Goal: Check status: Check status

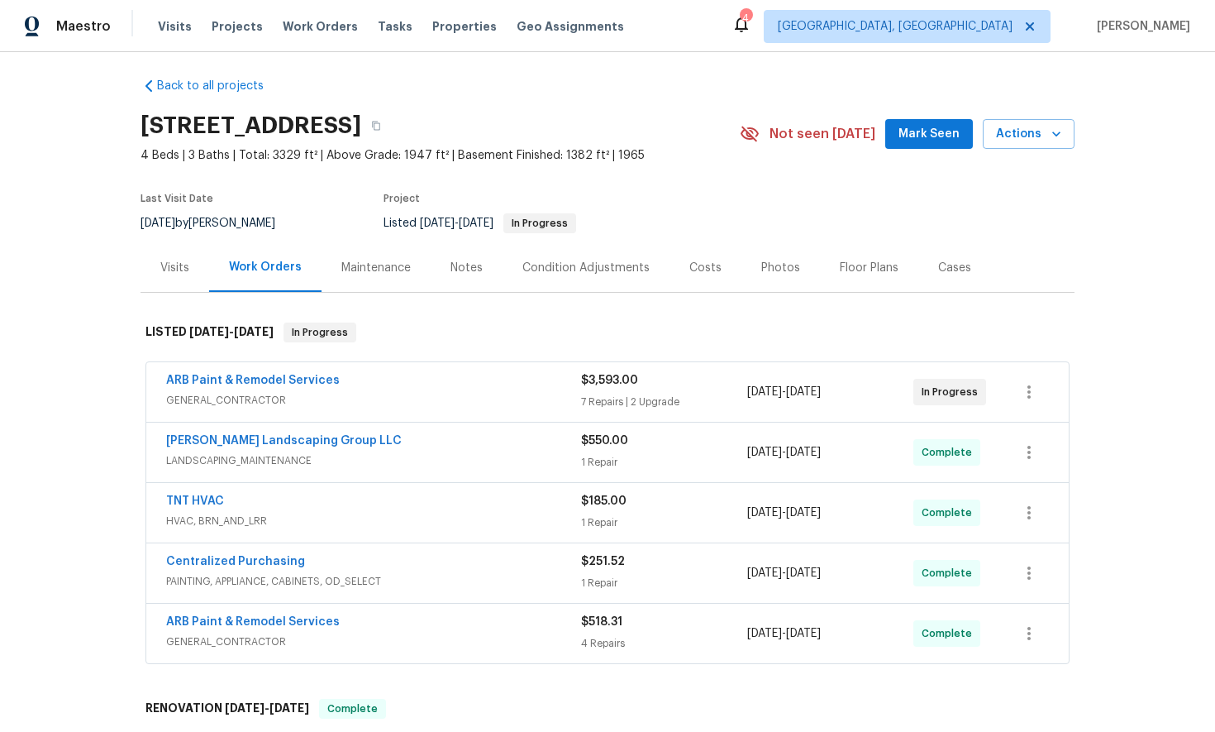
scroll to position [6, 0]
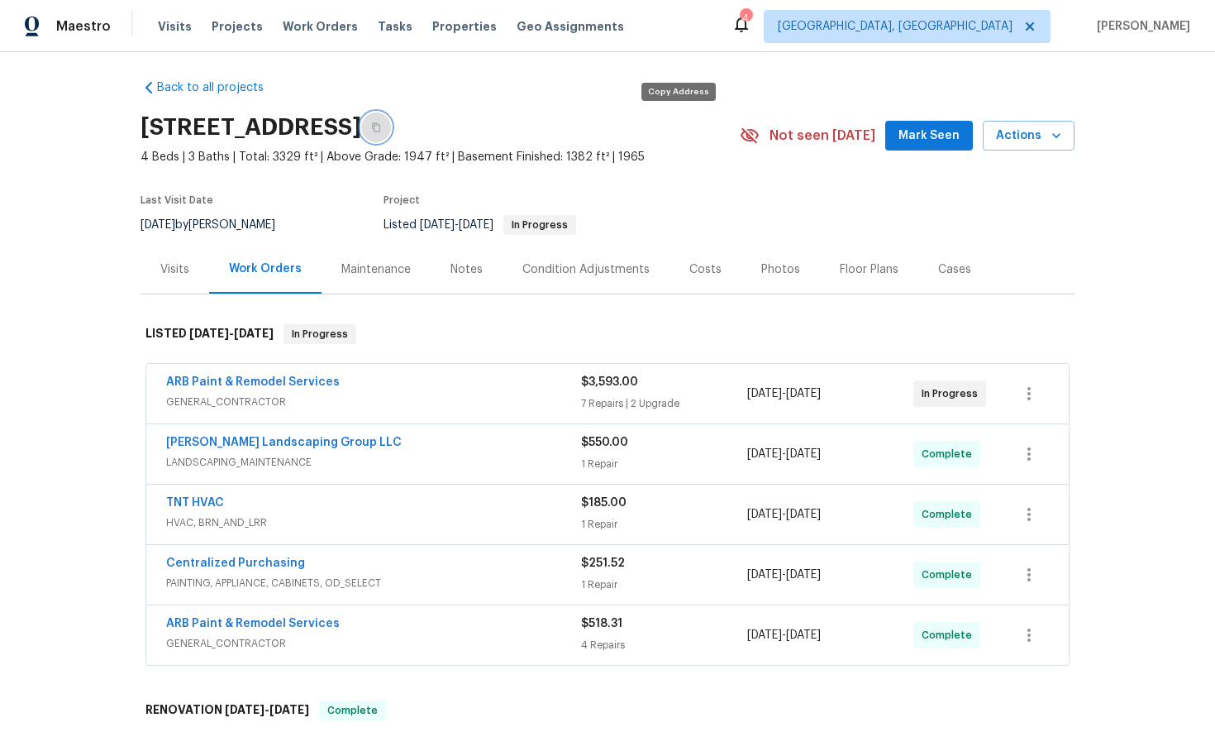
click at [381, 130] on icon "button" at bounding box center [376, 127] width 10 height 10
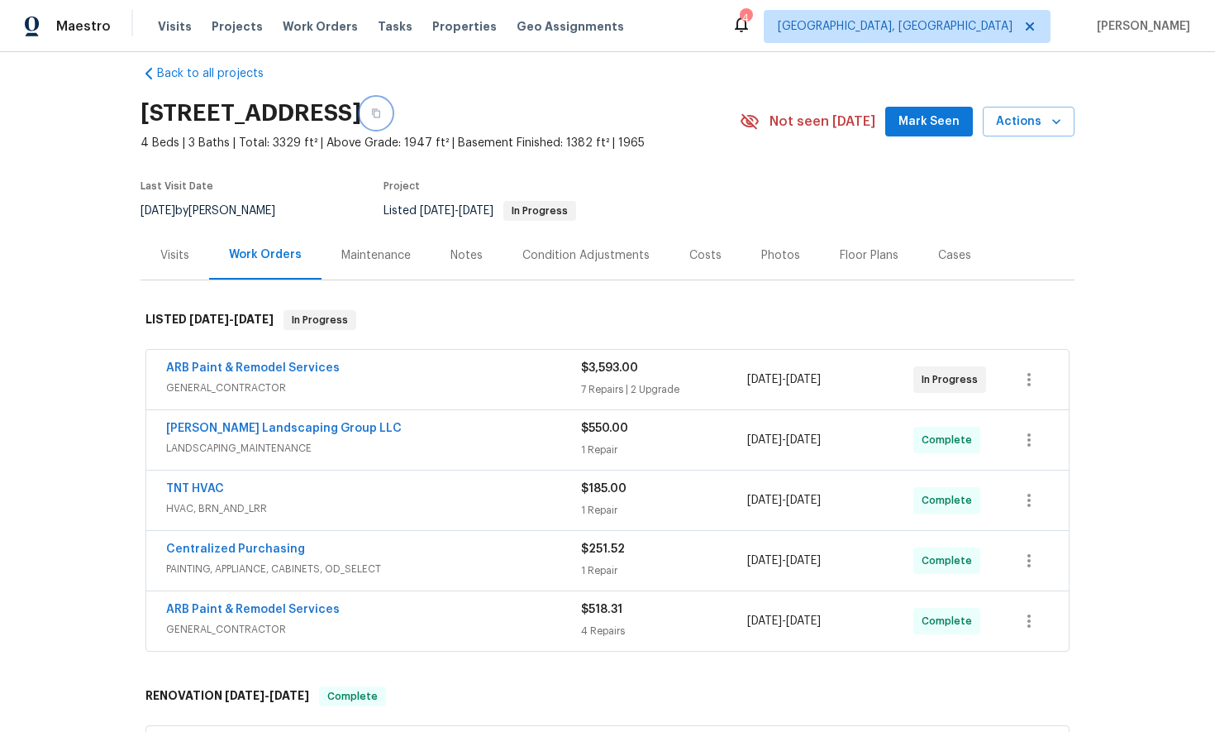
scroll to position [14, 0]
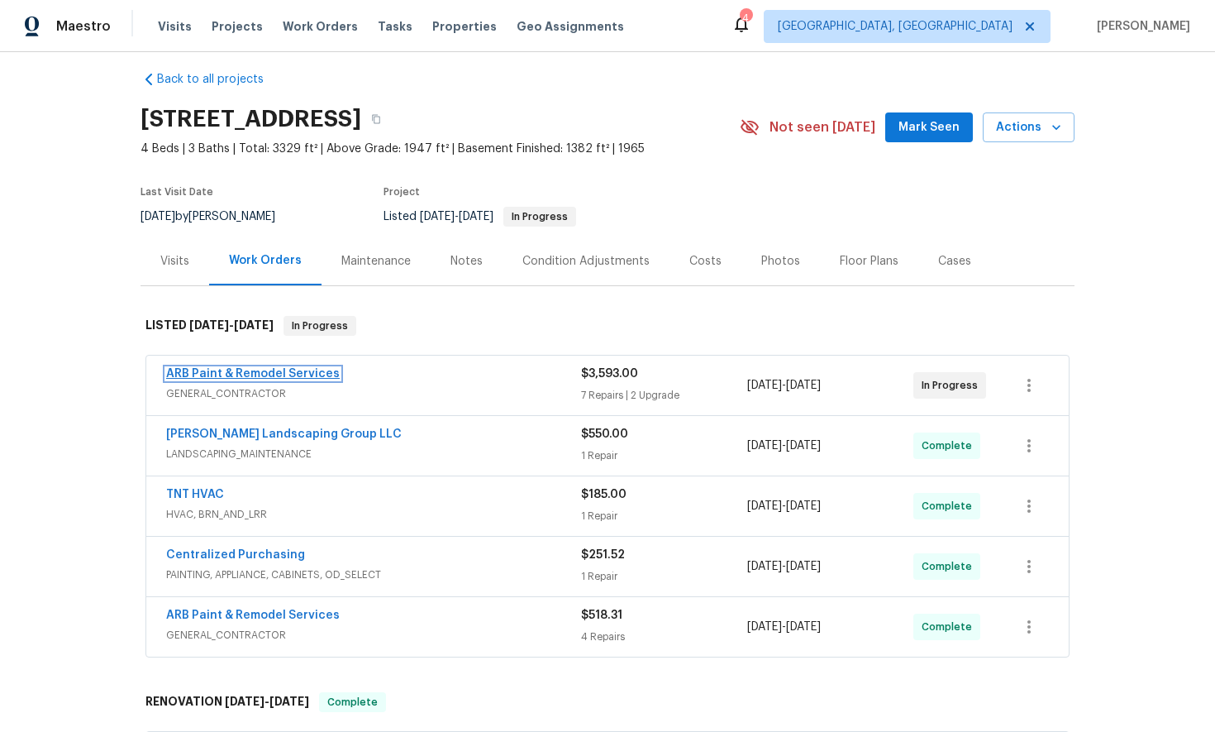
click at [244, 372] on link "ARB Paint & Remodel Services" at bounding box center [253, 374] width 174 height 12
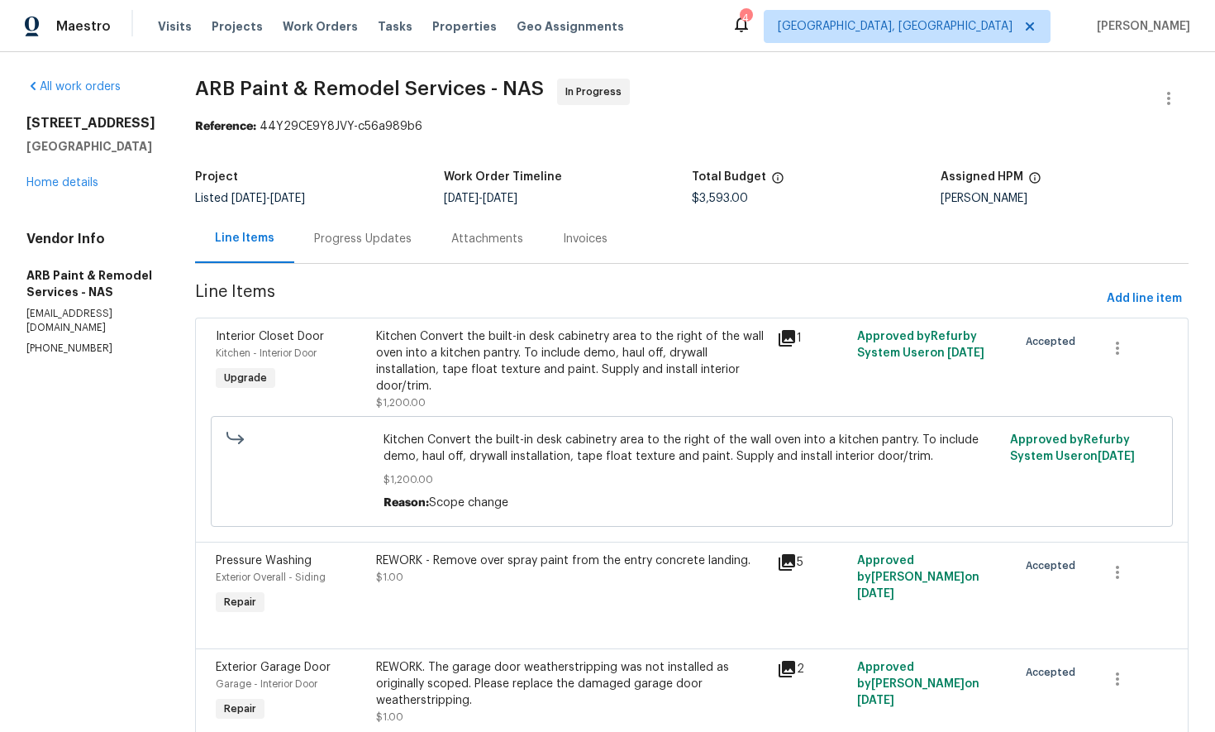
click at [354, 246] on div "Progress Updates" at bounding box center [363, 239] width 98 height 17
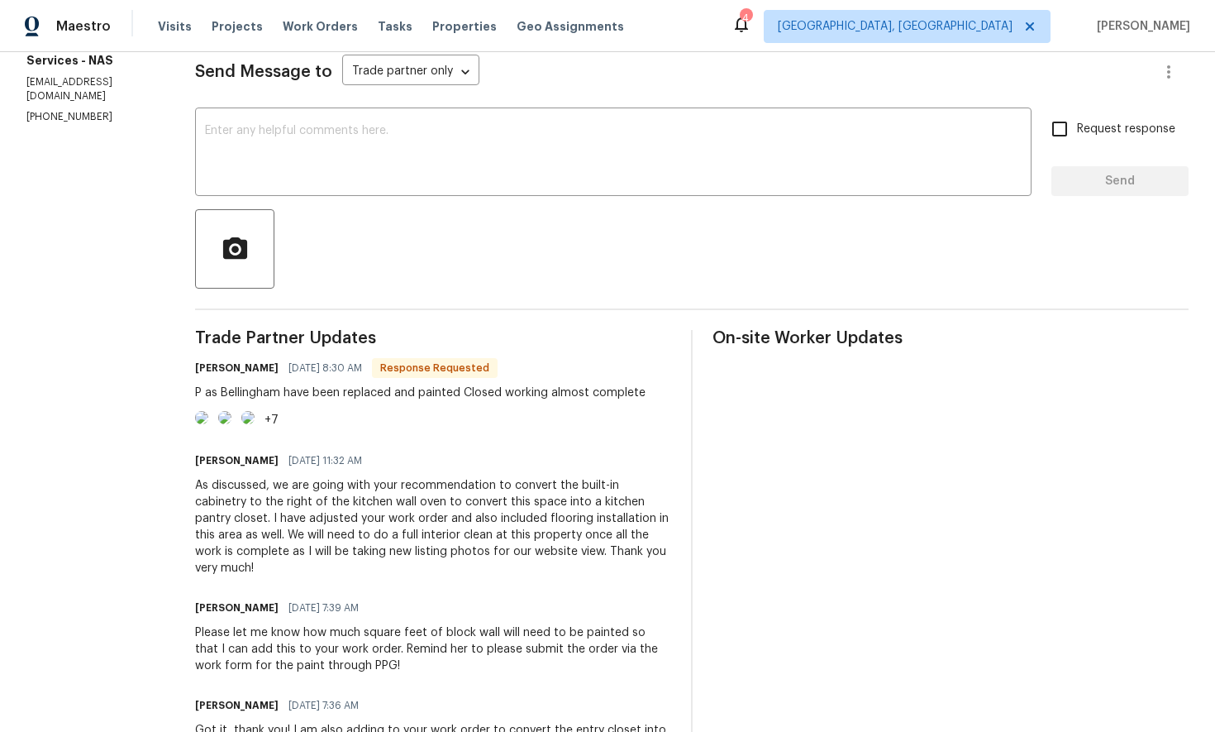
scroll to position [250, 0]
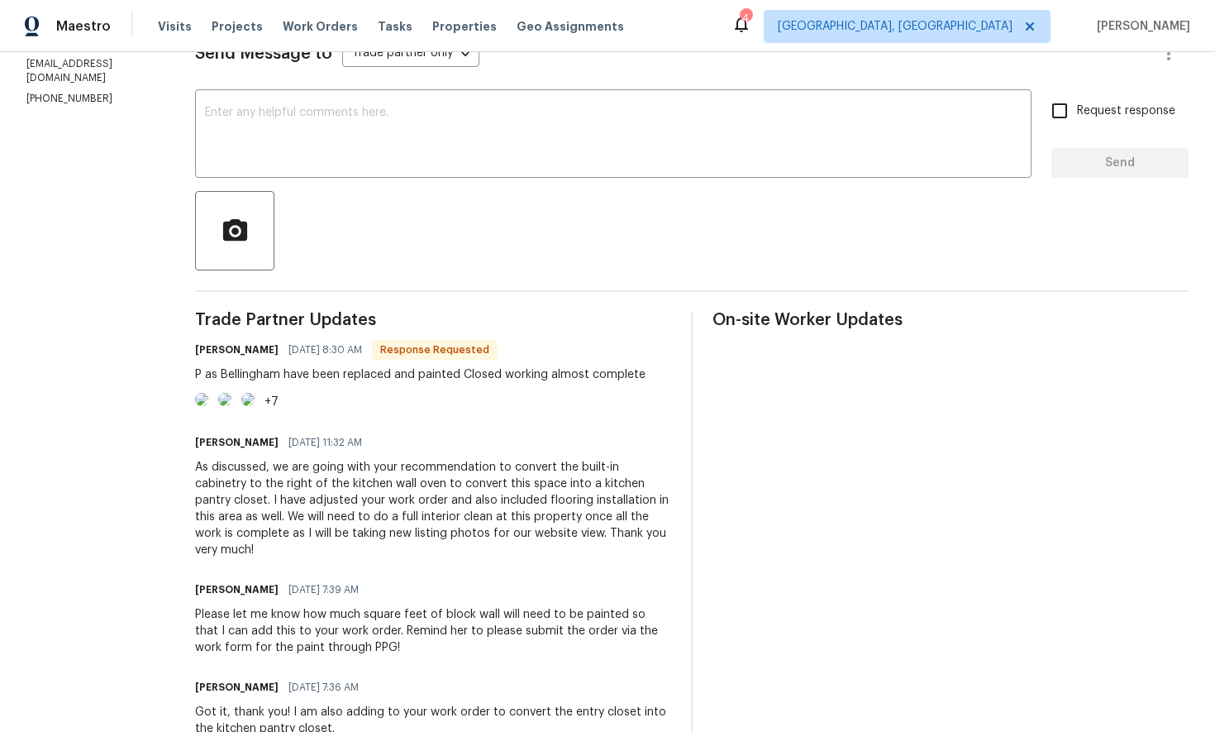
click at [200, 406] on img at bounding box center [201, 399] width 13 height 13
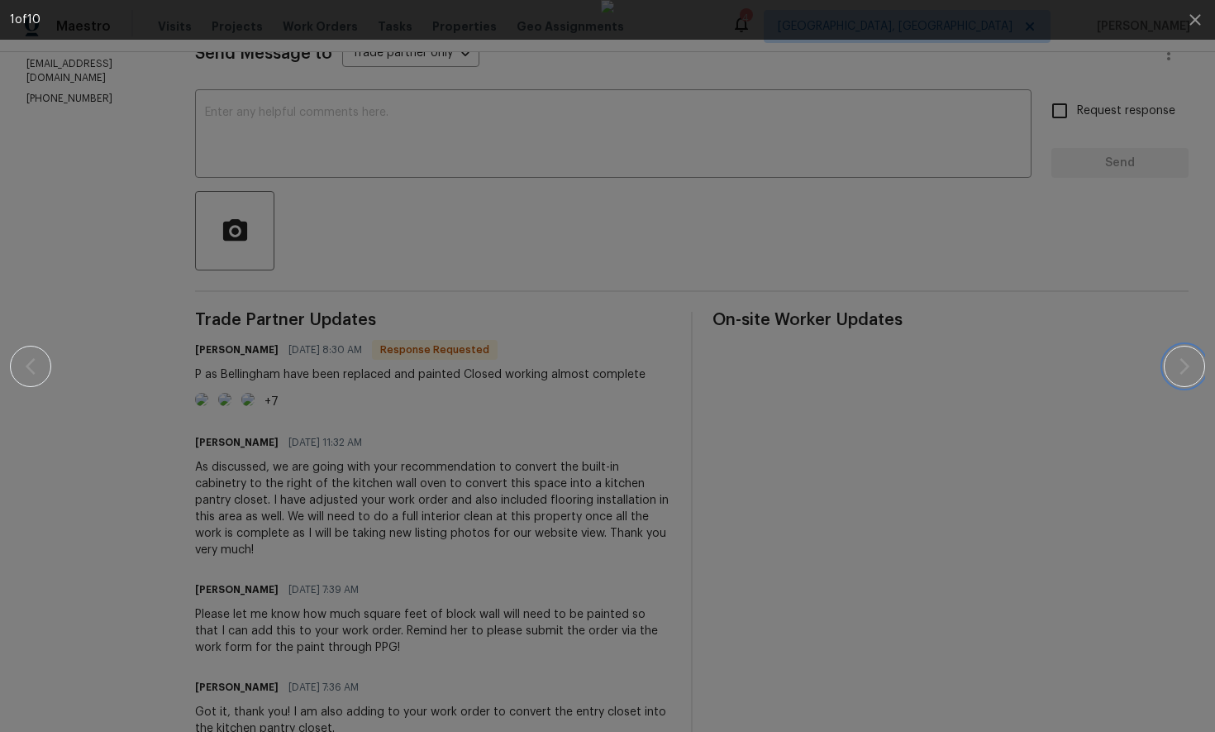
click at [1187, 377] on button "button" at bounding box center [1184, 366] width 41 height 41
click at [55, 279] on div at bounding box center [607, 366] width 1195 height 732
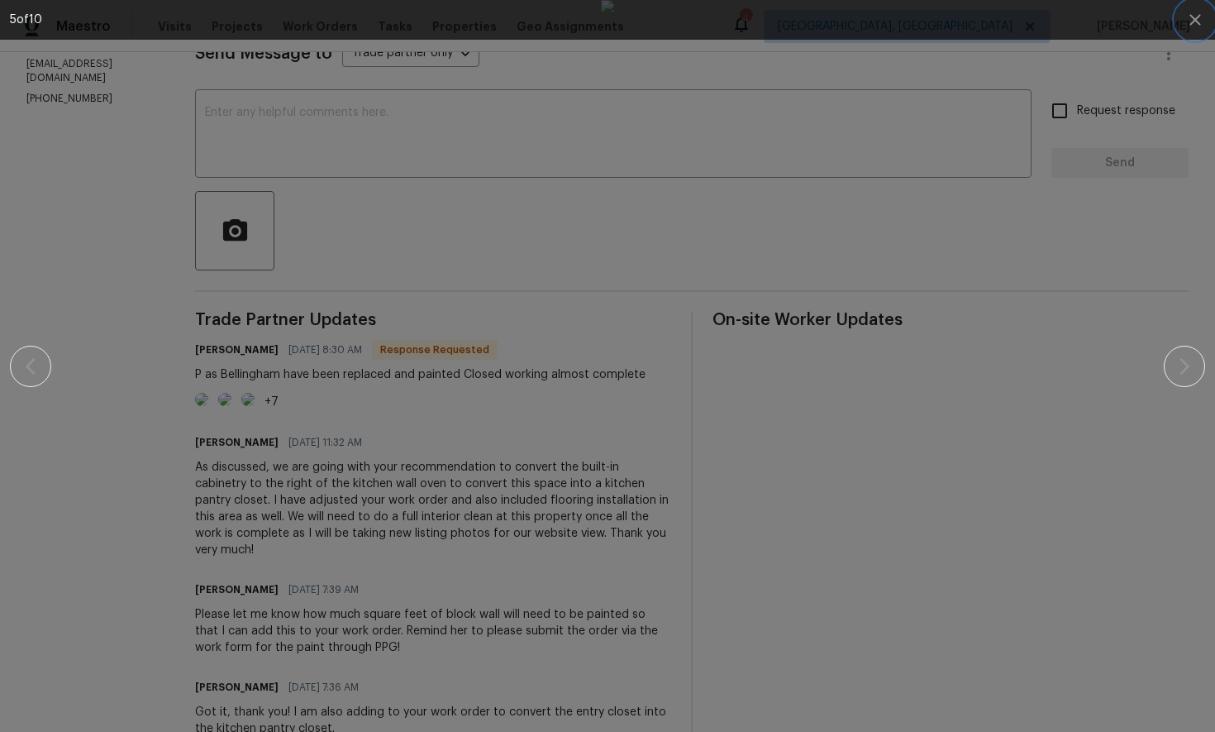
click at [1193, 18] on icon "button" at bounding box center [1194, 19] width 11 height 11
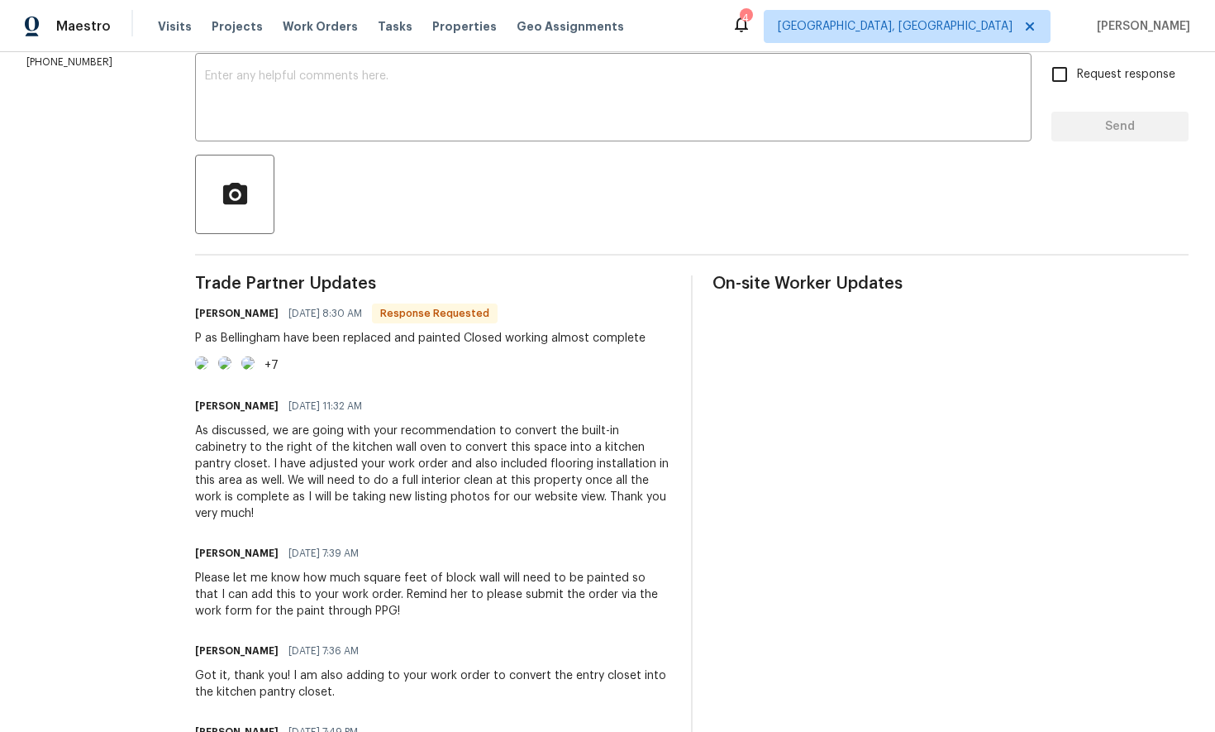
scroll to position [0, 0]
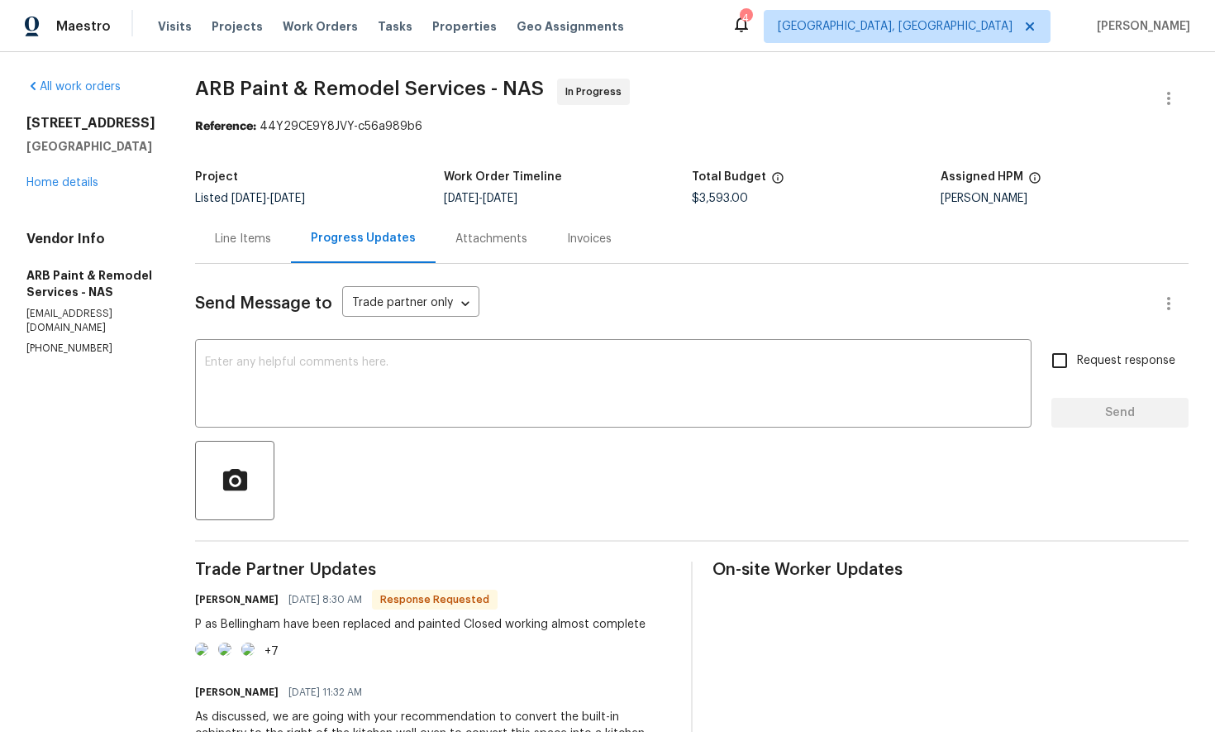
click at [222, 246] on div "Line Items" at bounding box center [243, 239] width 56 height 17
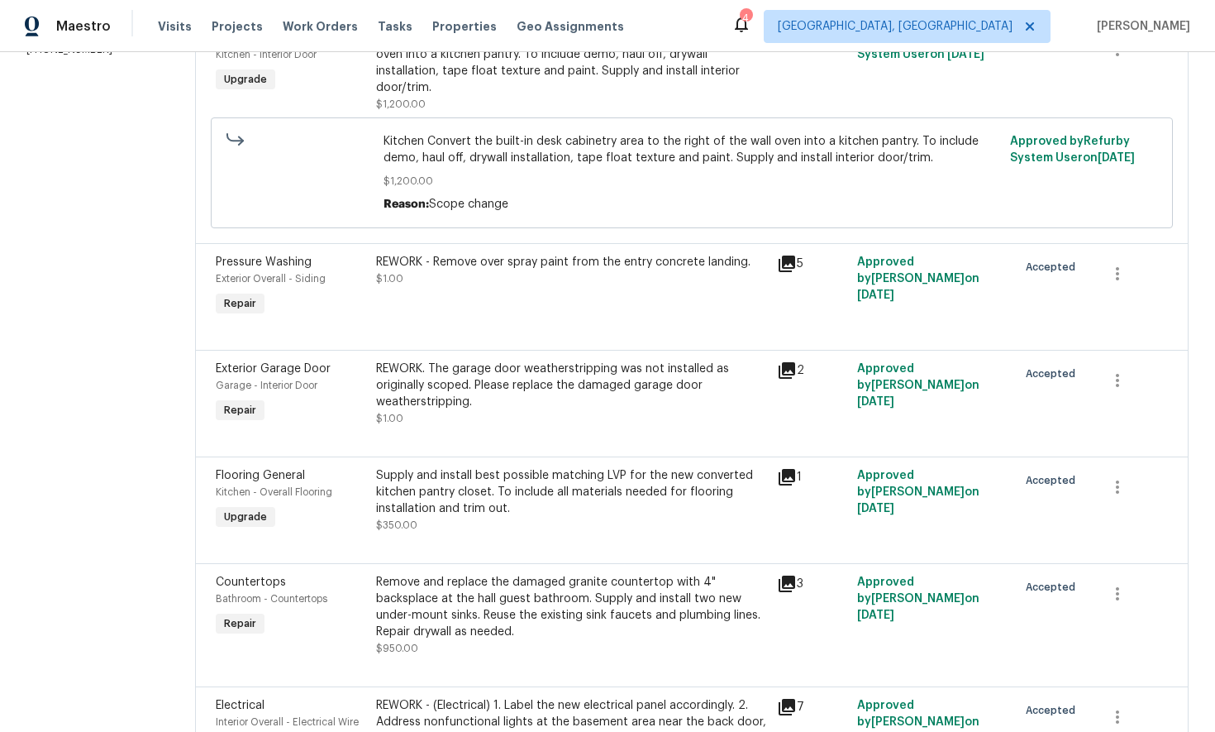
scroll to position [299, 0]
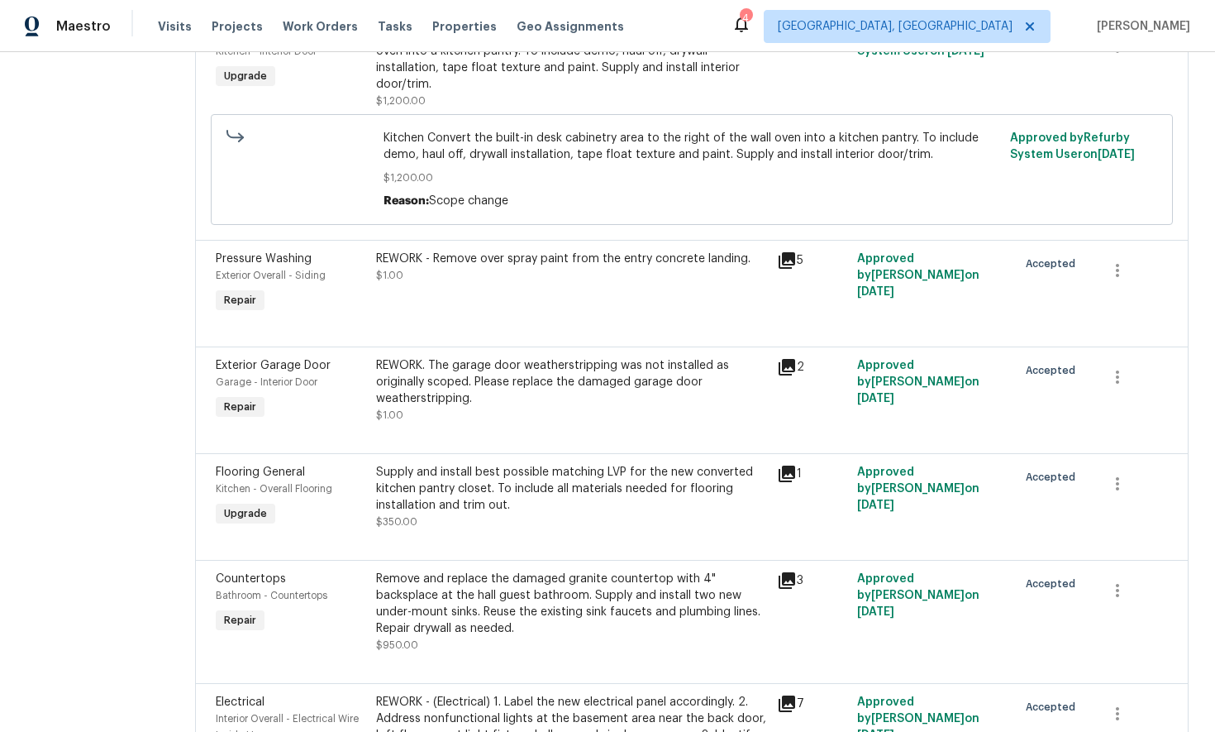
click at [781, 359] on icon at bounding box center [787, 367] width 17 height 17
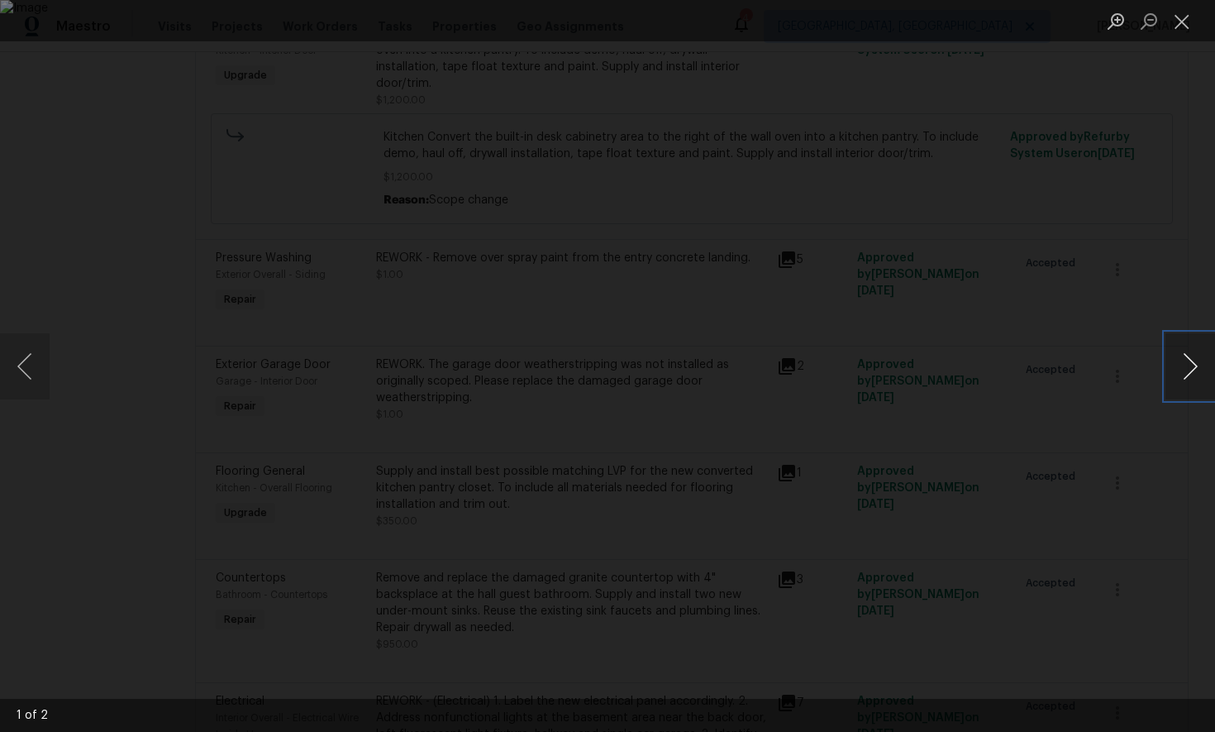
click at [1200, 368] on button "Next image" at bounding box center [1190, 366] width 50 height 66
click at [1184, 24] on button "Close lightbox" at bounding box center [1181, 21] width 33 height 29
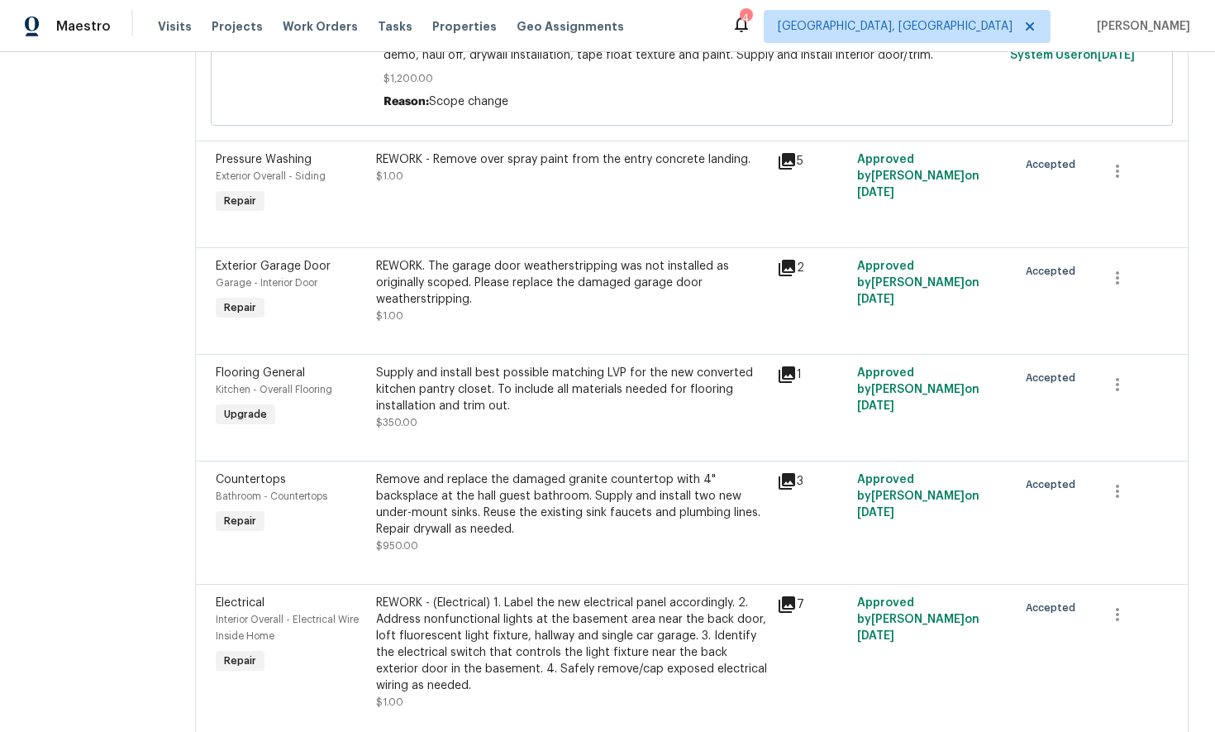
scroll to position [403, 0]
click at [778, 363] on icon at bounding box center [787, 373] width 20 height 20
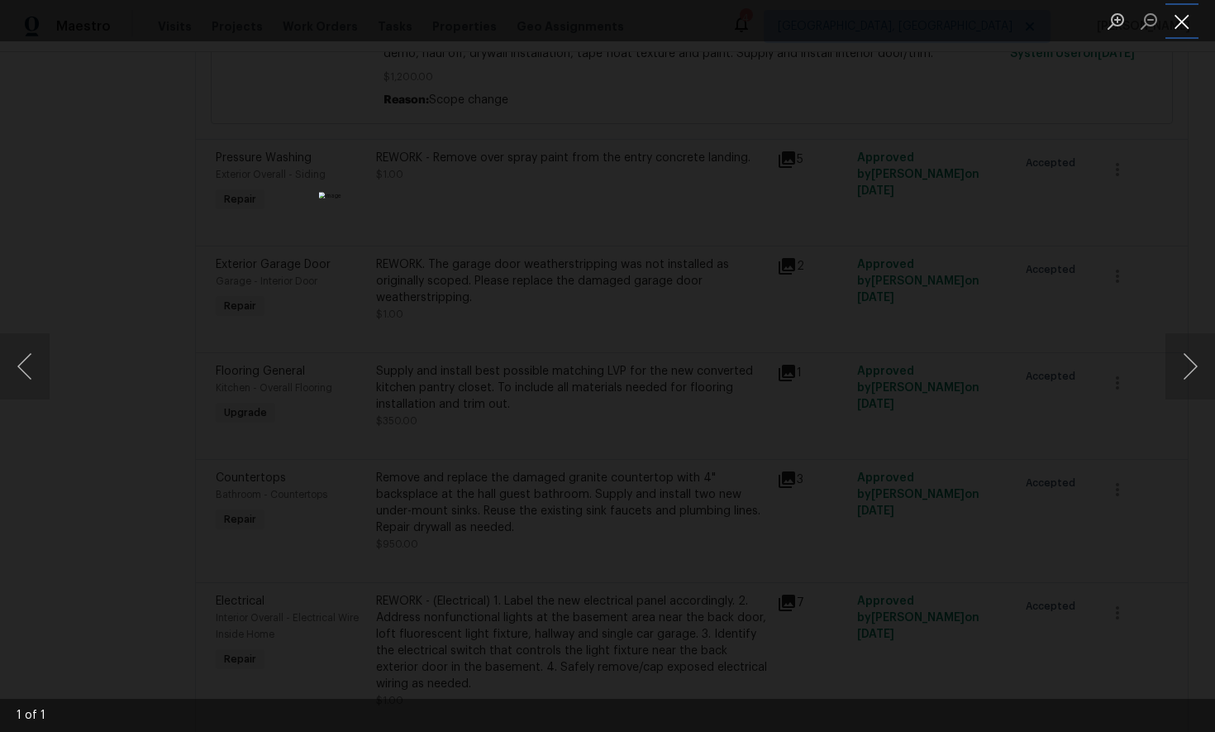
click at [1186, 24] on button "Close lightbox" at bounding box center [1181, 21] width 33 height 29
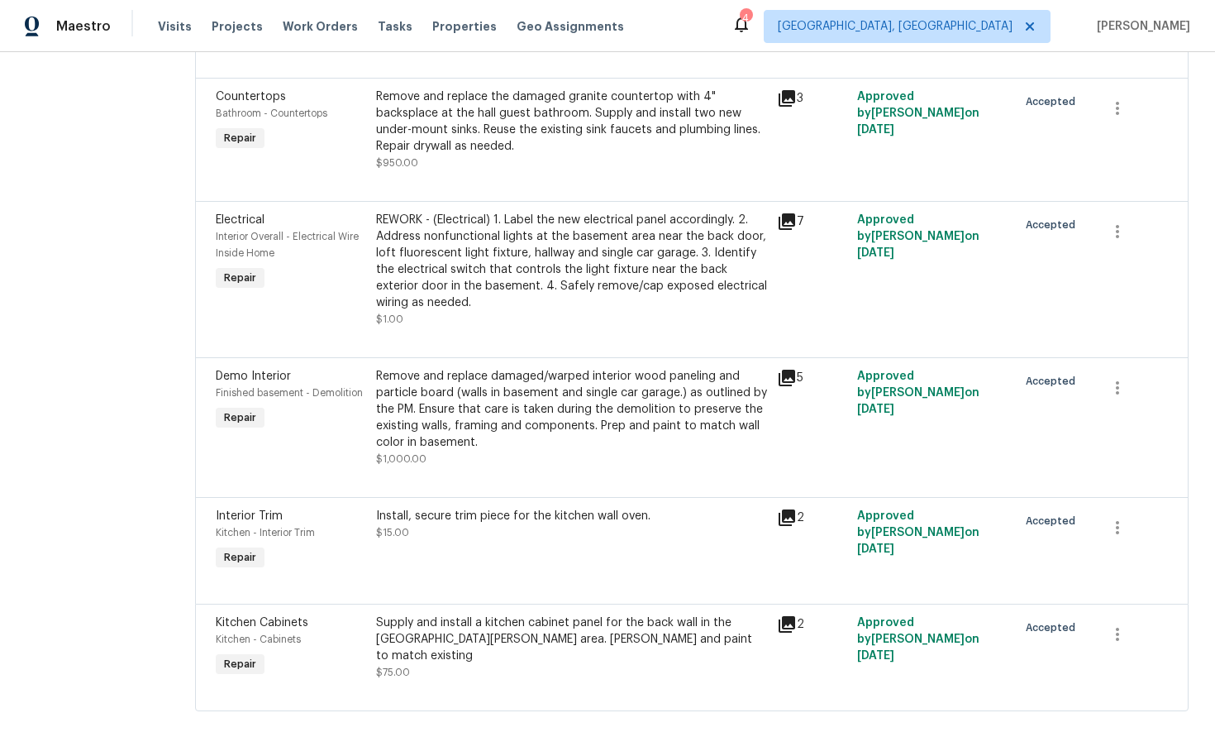
scroll to position [789, 0]
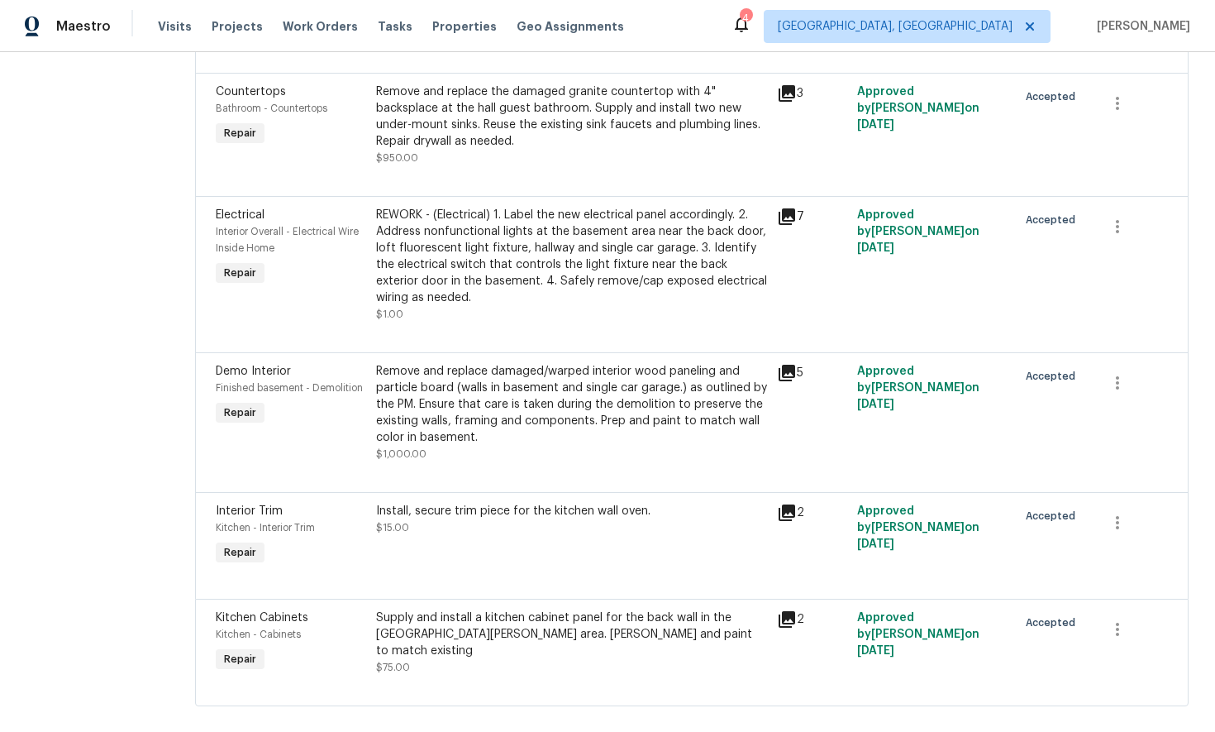
click at [779, 365] on icon at bounding box center [787, 373] width 17 height 17
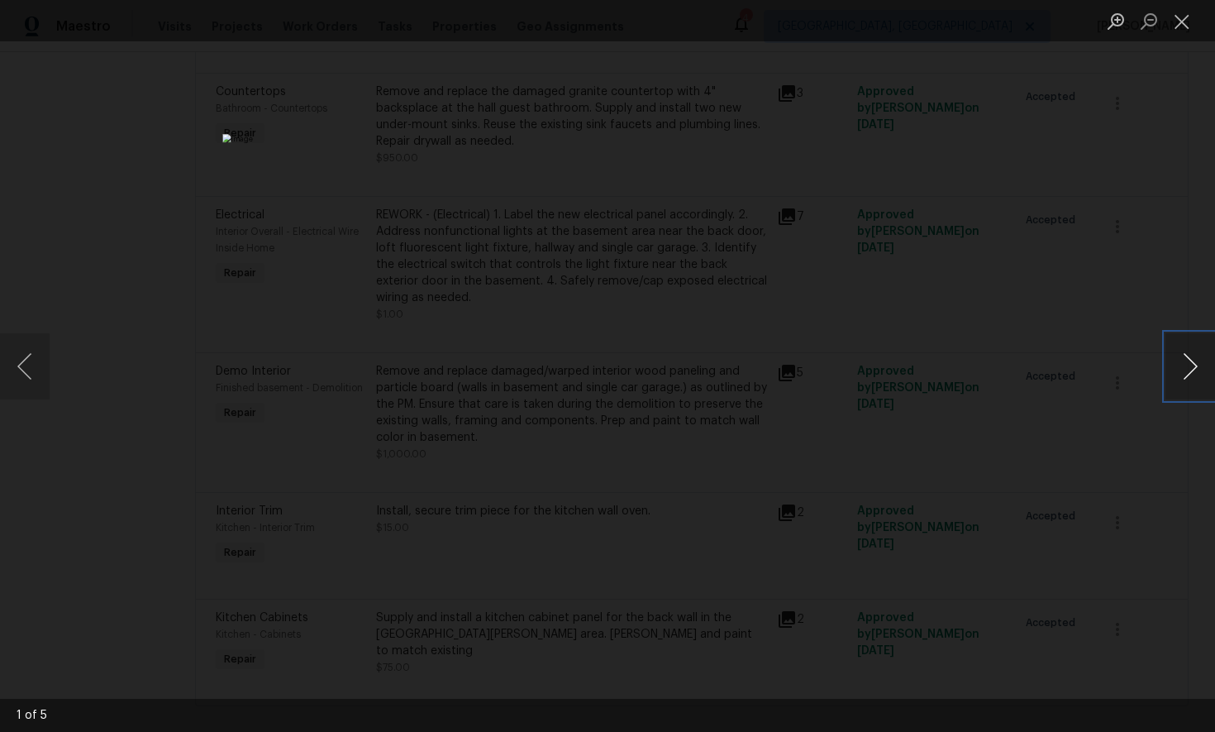
click at [1188, 372] on button "Next image" at bounding box center [1190, 366] width 50 height 66
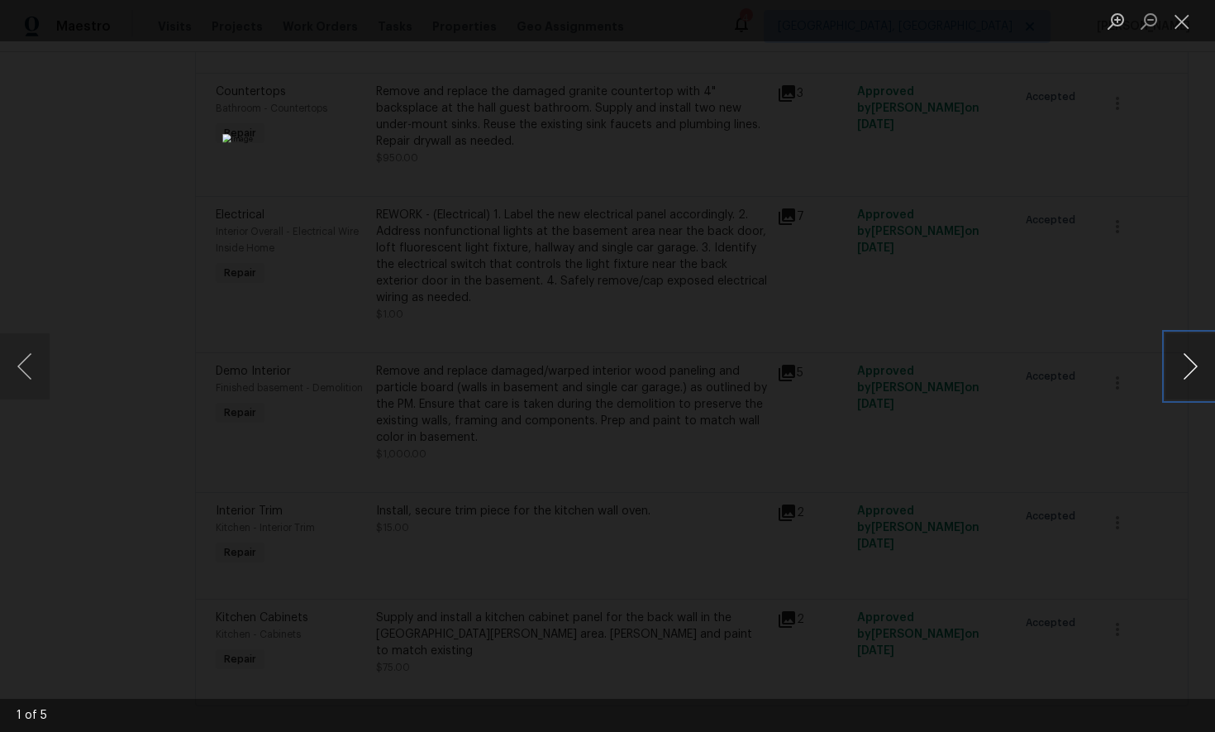
click at [1188, 372] on button "Next image" at bounding box center [1190, 366] width 50 height 66
click at [1180, 371] on button "Next image" at bounding box center [1190, 366] width 50 height 66
click at [1199, 381] on button "Next image" at bounding box center [1190, 366] width 50 height 66
click at [1181, 26] on button "Close lightbox" at bounding box center [1181, 21] width 33 height 29
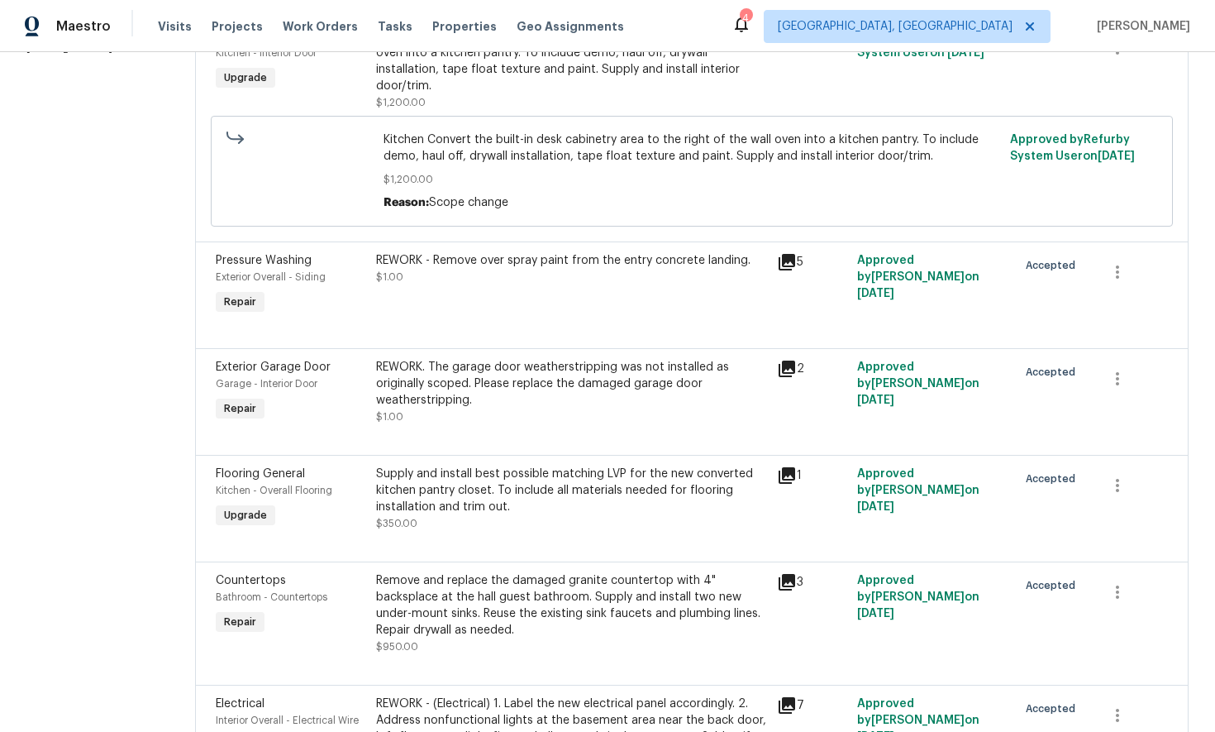
scroll to position [0, 0]
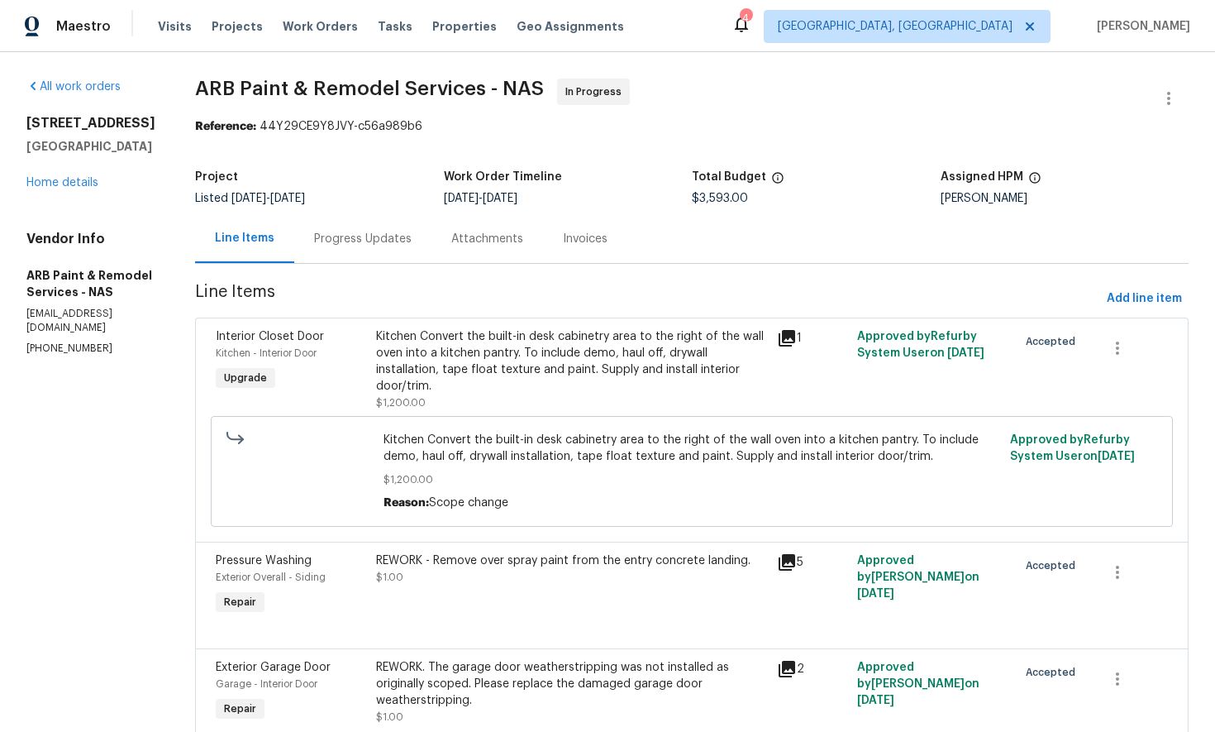
click at [329, 241] on div "Progress Updates" at bounding box center [363, 239] width 98 height 17
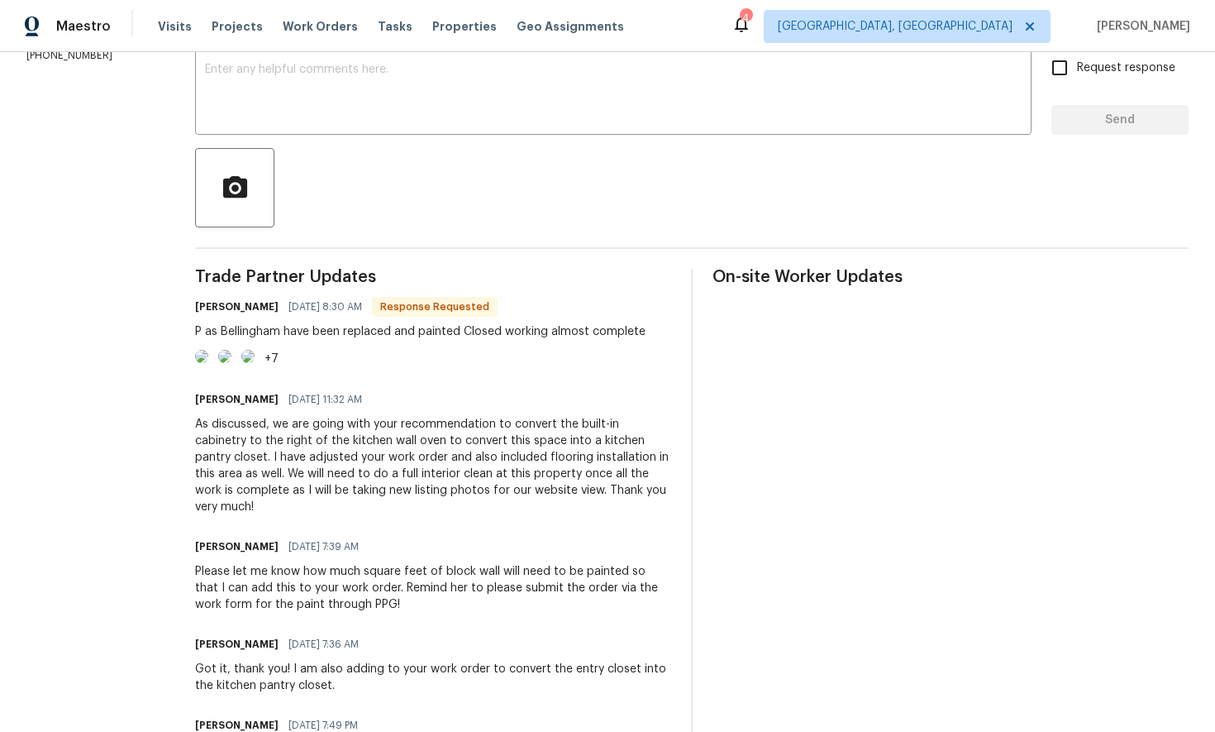
scroll to position [303, 0]
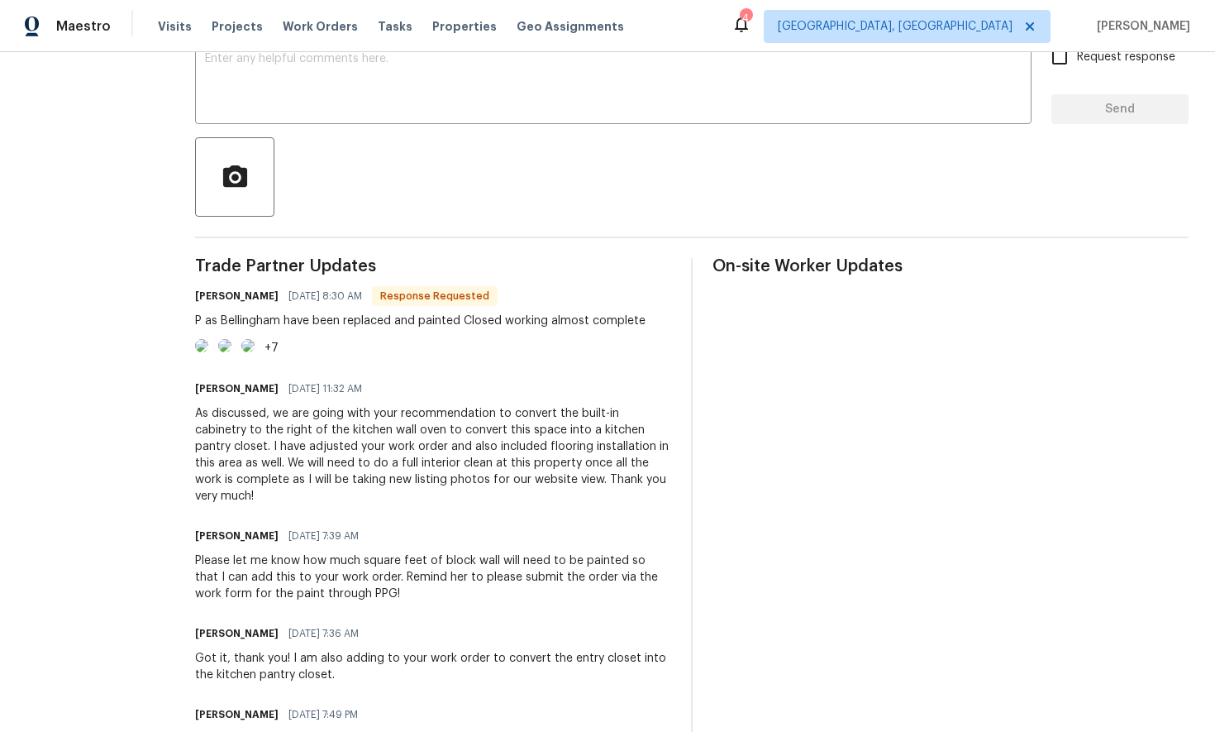
click at [208, 352] on img at bounding box center [201, 345] width 13 height 13
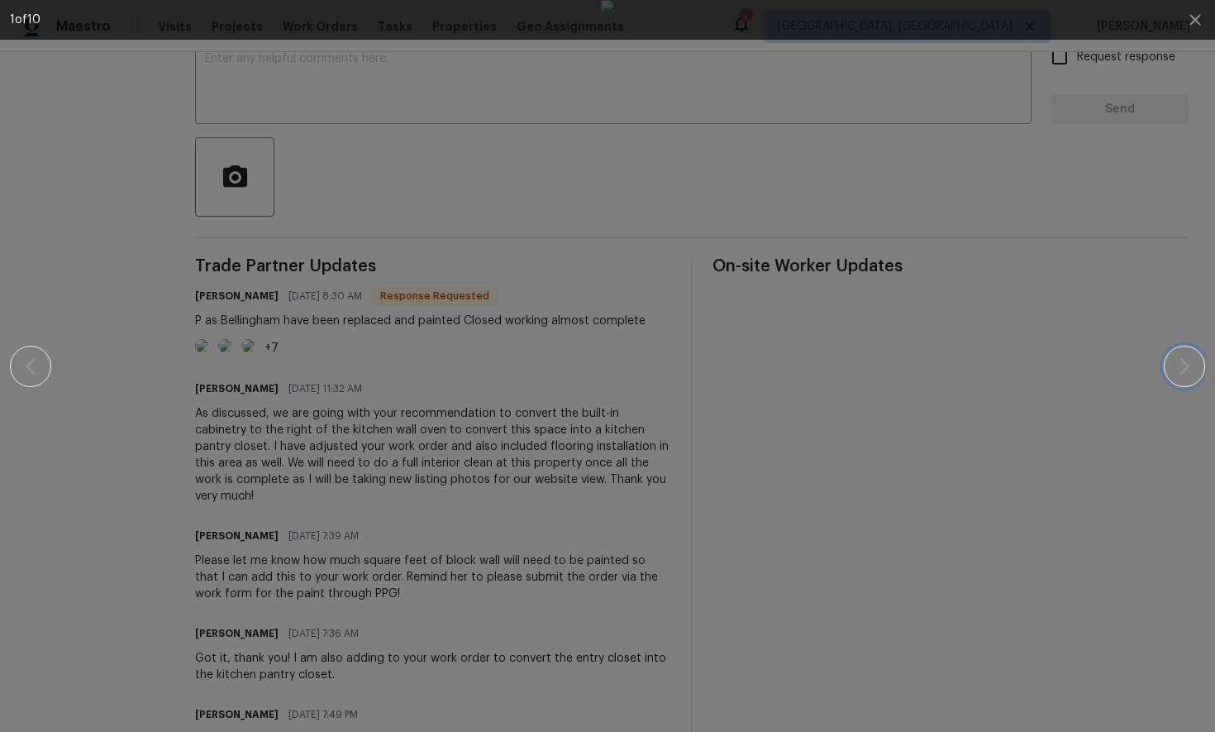
click at [1184, 372] on icon "button" at bounding box center [1185, 366] width 20 height 20
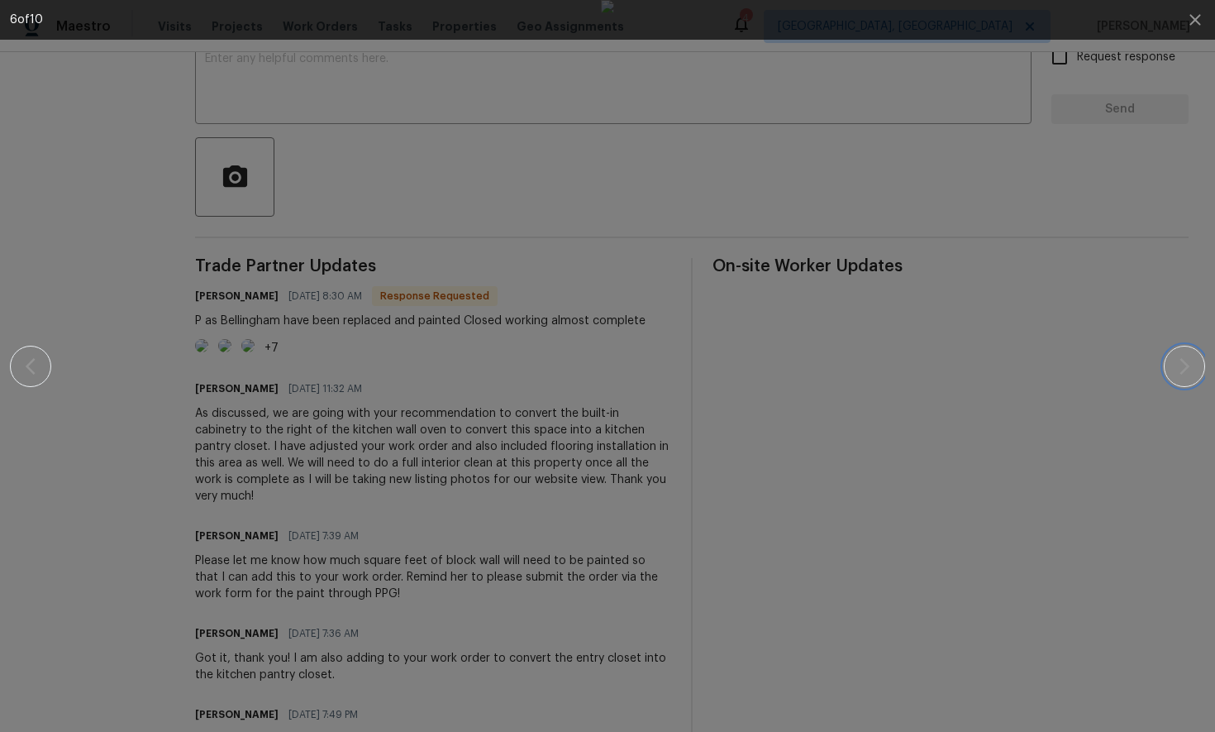
click at [1184, 372] on icon "button" at bounding box center [1185, 366] width 20 height 20
click at [21, 375] on button "button" at bounding box center [30, 366] width 41 height 41
click at [1173, 361] on button "button" at bounding box center [1184, 366] width 41 height 41
click at [1173, 364] on button "button" at bounding box center [1184, 366] width 41 height 41
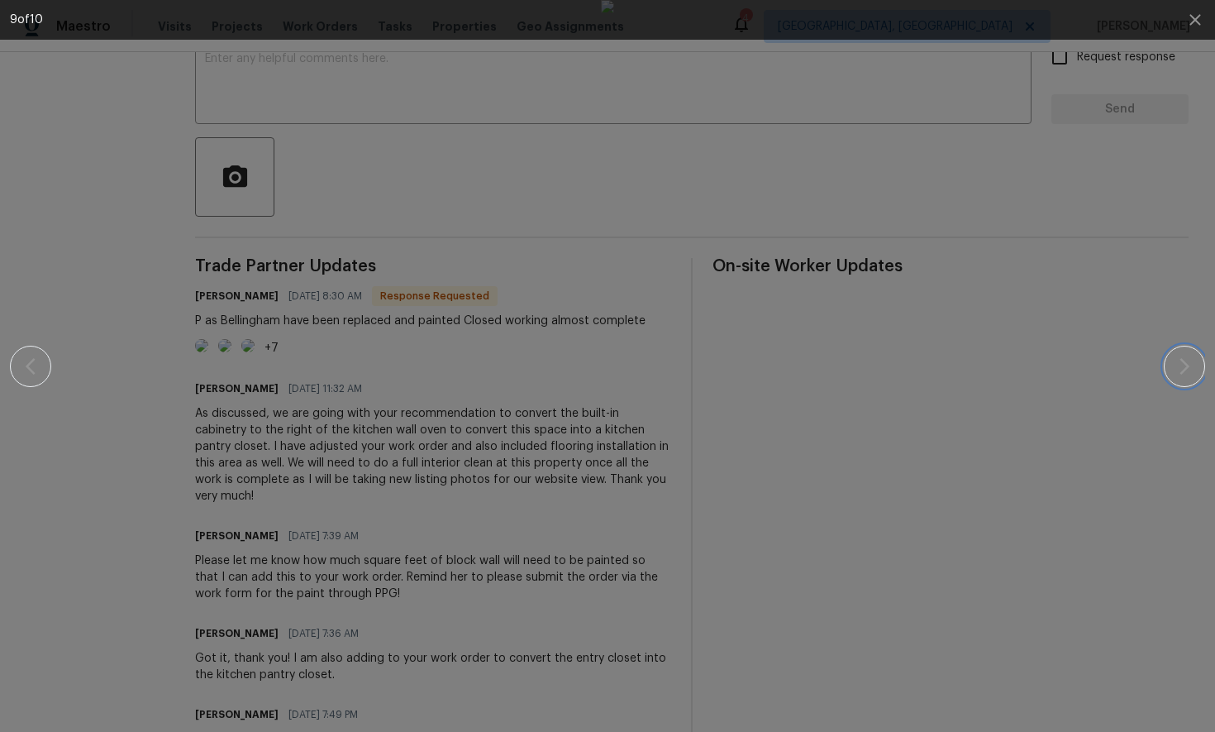
click at [1173, 364] on button "button" at bounding box center [1184, 366] width 41 height 41
click at [1187, 368] on icon "button" at bounding box center [1185, 366] width 10 height 17
click at [1193, 19] on icon "button" at bounding box center [1195, 20] width 20 height 20
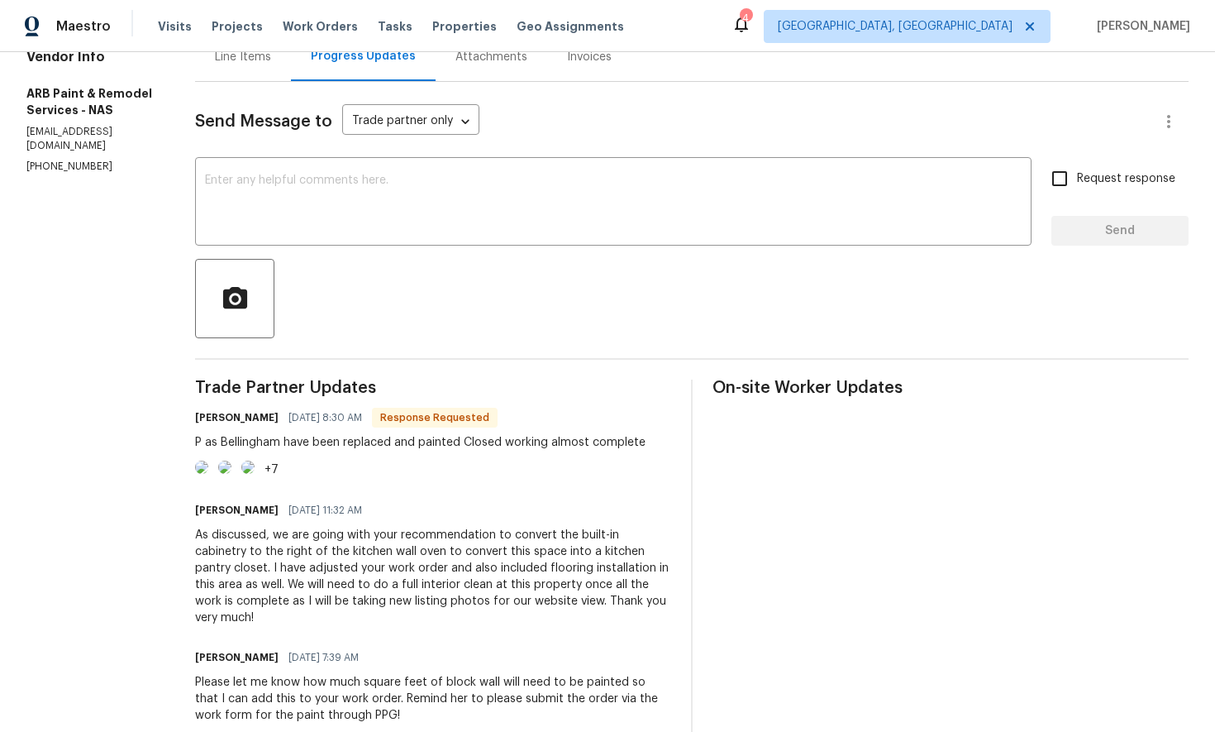
scroll to position [0, 0]
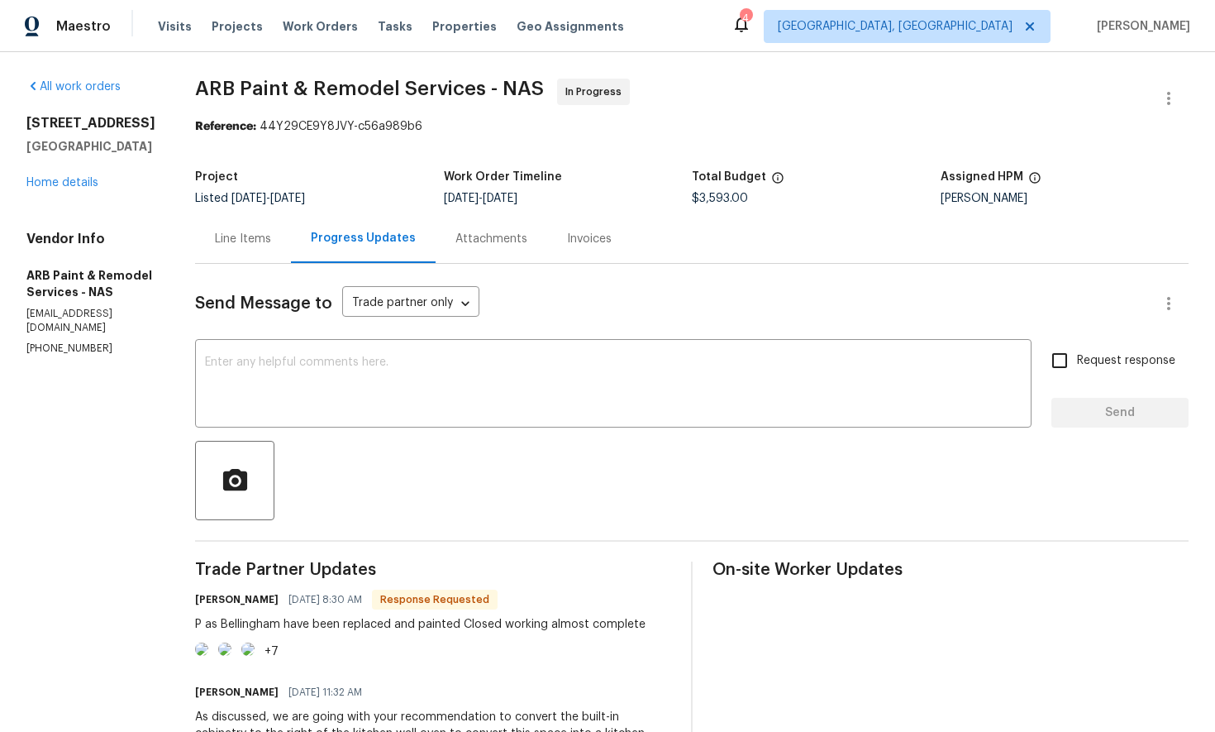
click at [215, 236] on div "Line Items" at bounding box center [243, 239] width 56 height 17
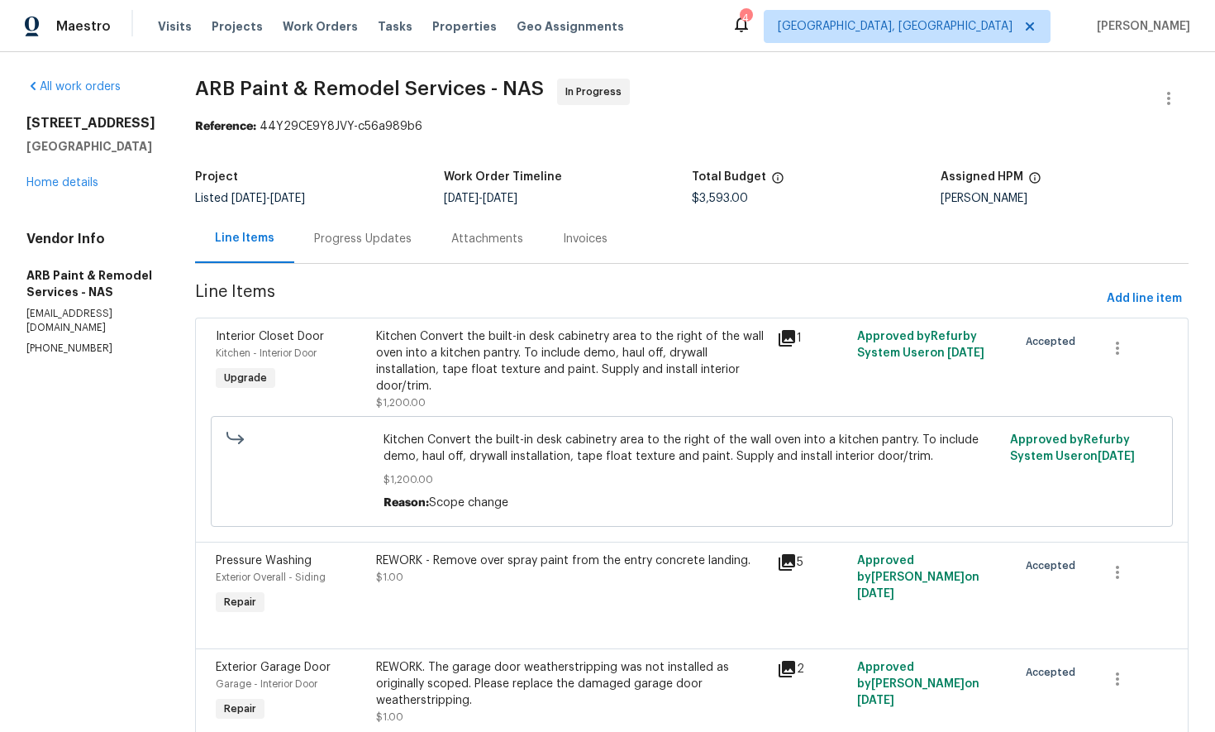
click at [337, 242] on div "Progress Updates" at bounding box center [363, 239] width 98 height 17
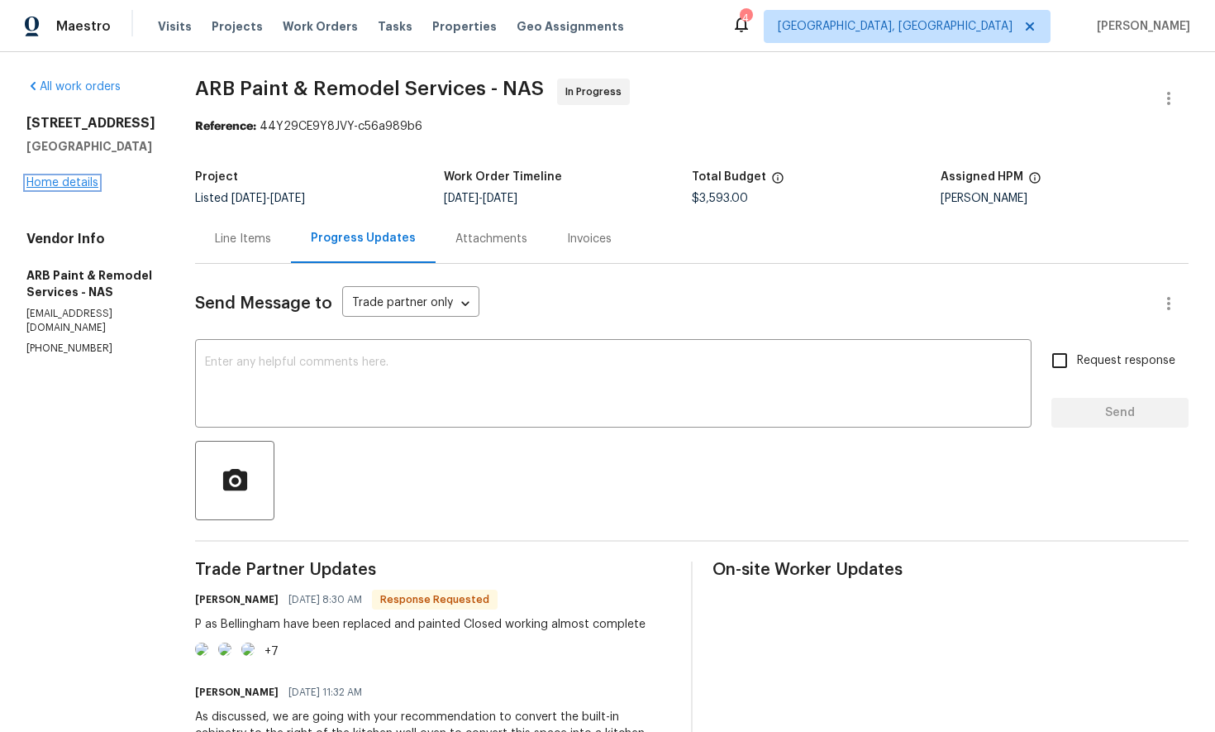
click at [63, 188] on link "Home details" at bounding box center [62, 183] width 72 height 12
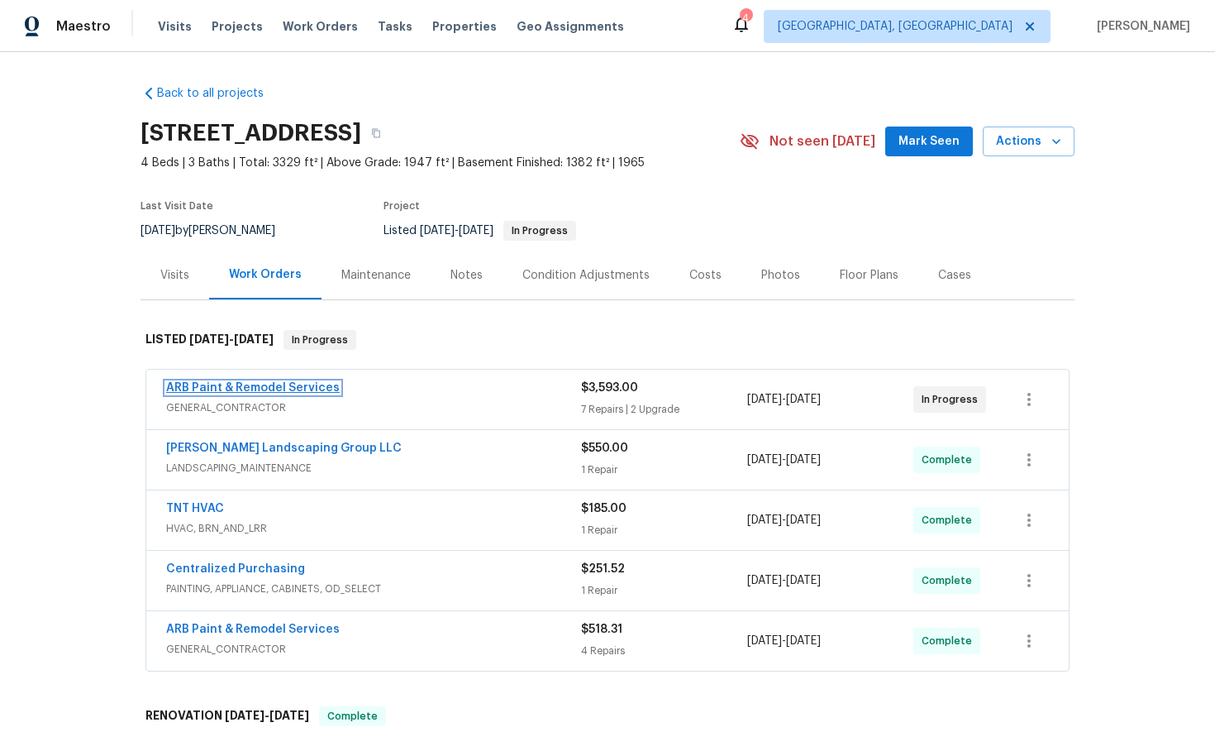
click at [269, 384] on link "ARB Paint & Remodel Services" at bounding box center [253, 388] width 174 height 12
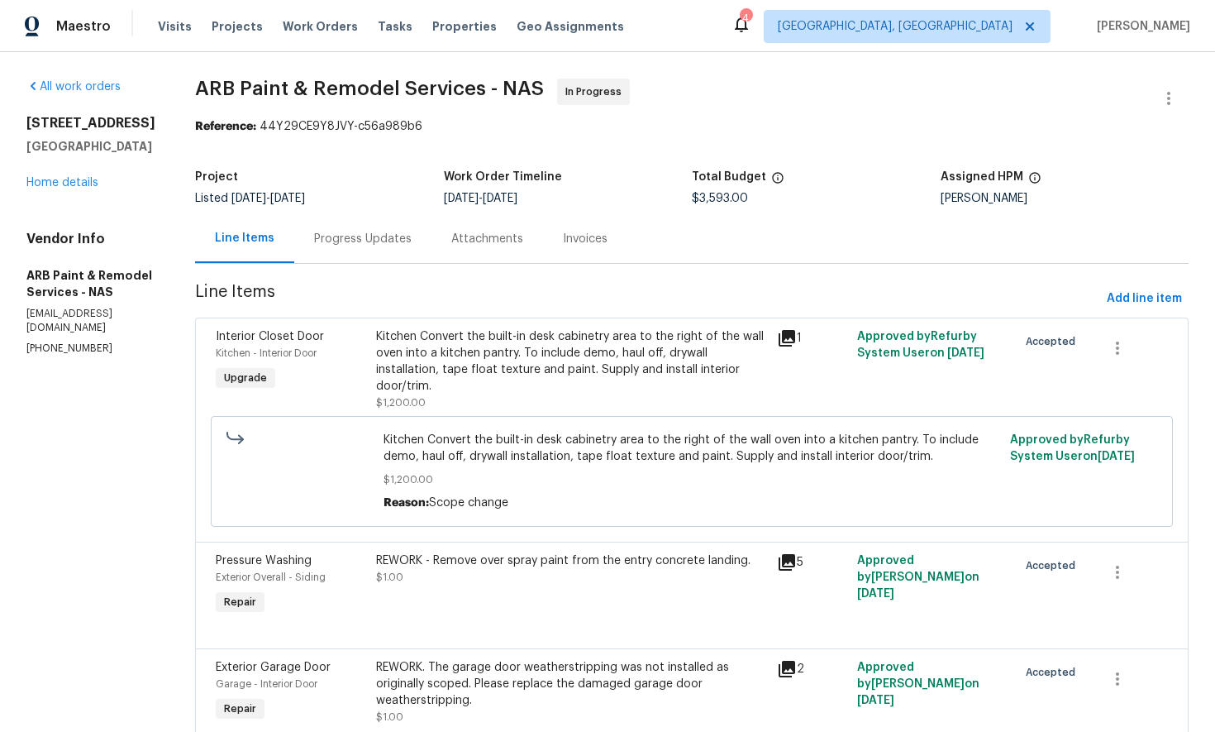
click at [339, 246] on div "Progress Updates" at bounding box center [363, 239] width 98 height 17
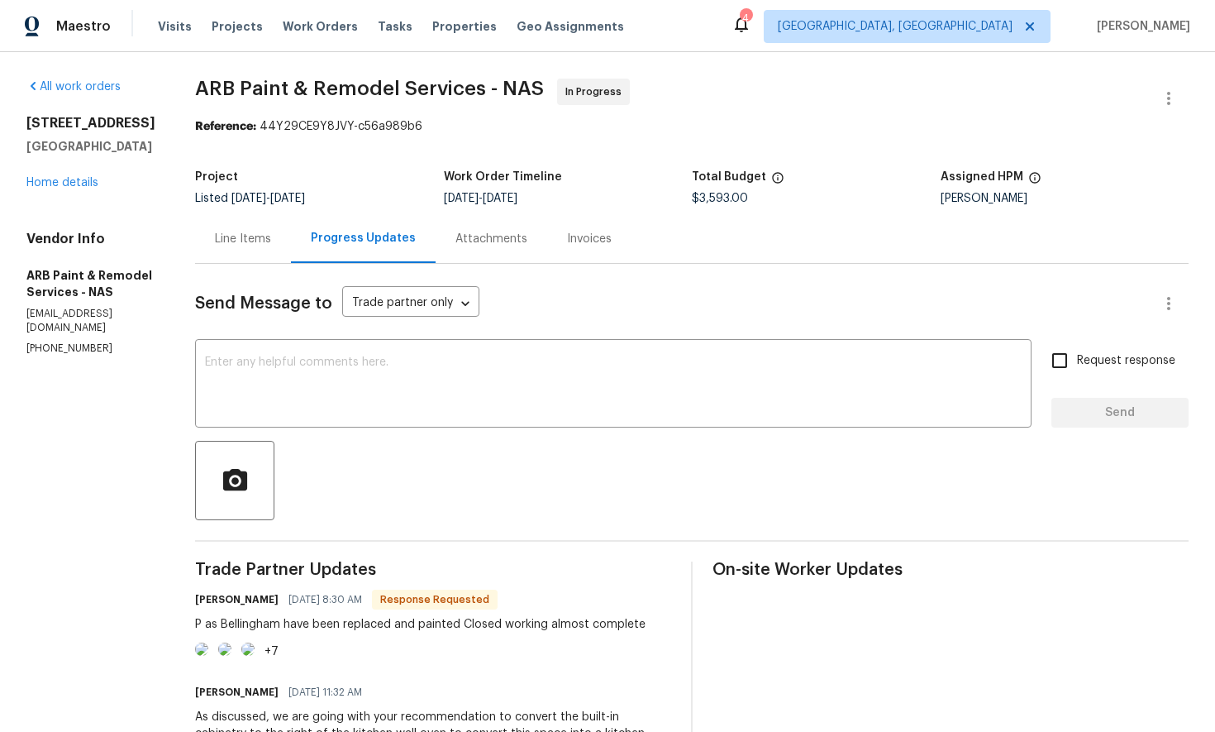
click at [221, 239] on div "Line Items" at bounding box center [243, 239] width 56 height 17
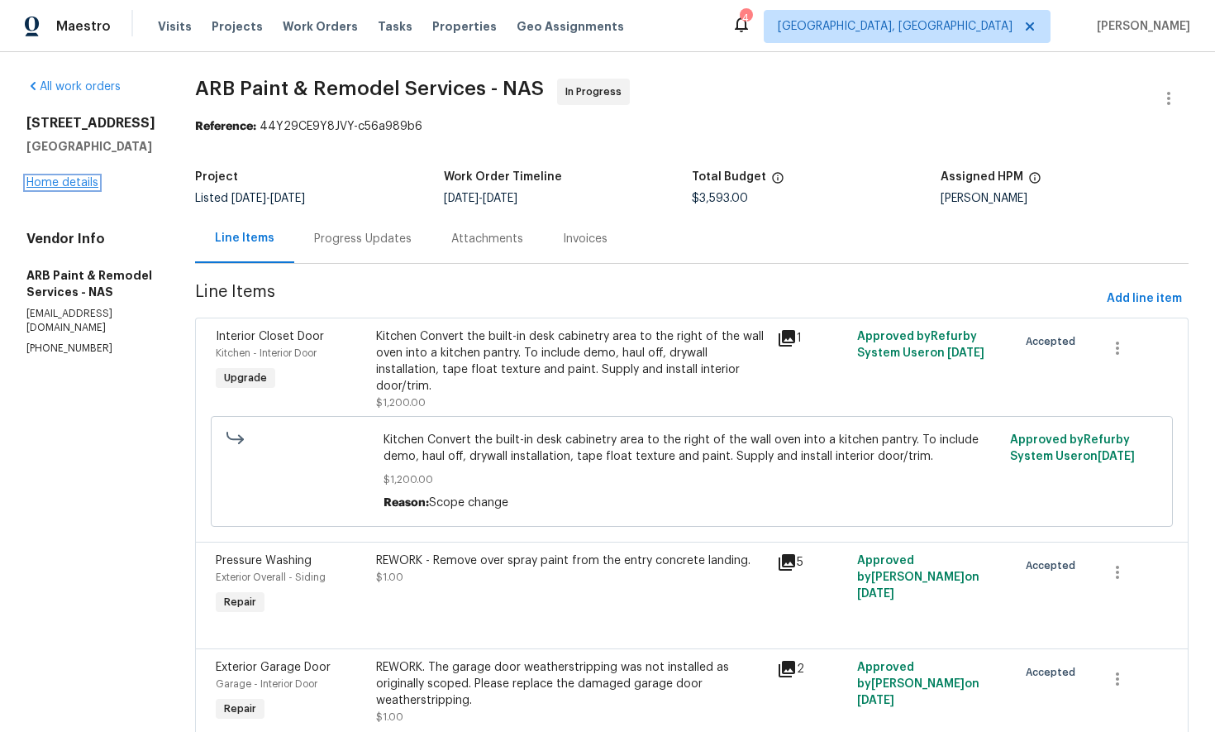
click at [50, 188] on link "Home details" at bounding box center [62, 183] width 72 height 12
